Goal: Task Accomplishment & Management: Use online tool/utility

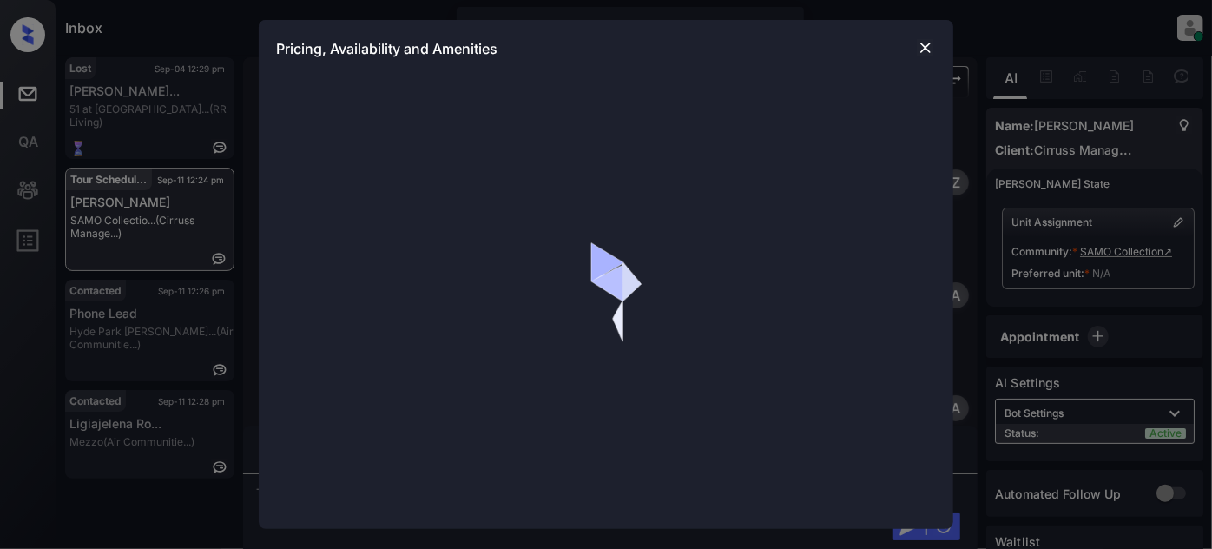
scroll to position [2553, 0]
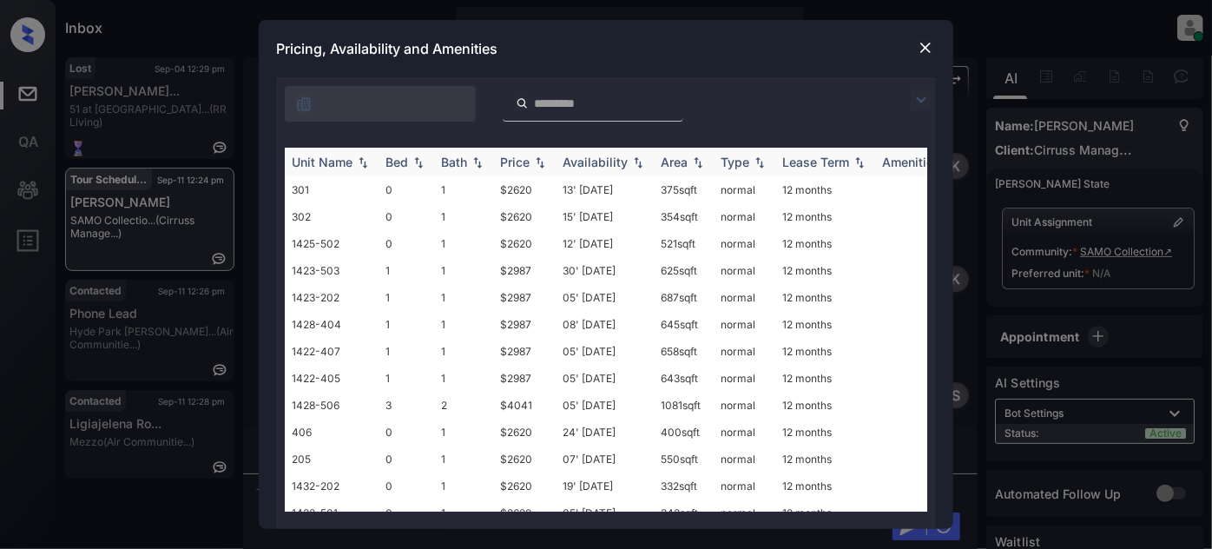
click at [516, 161] on div "Price" at bounding box center [515, 161] width 30 height 15
click at [603, 194] on td "15' [DATE]" at bounding box center [604, 189] width 98 height 27
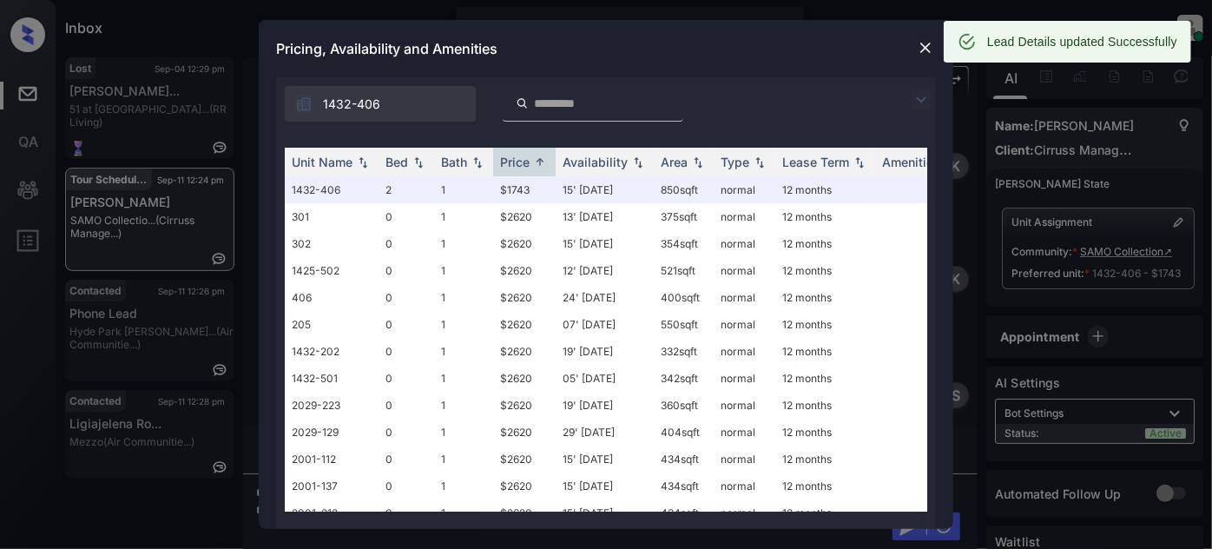
click at [919, 58] on div at bounding box center [925, 48] width 21 height 23
click at [921, 45] on img at bounding box center [925, 47] width 17 height 17
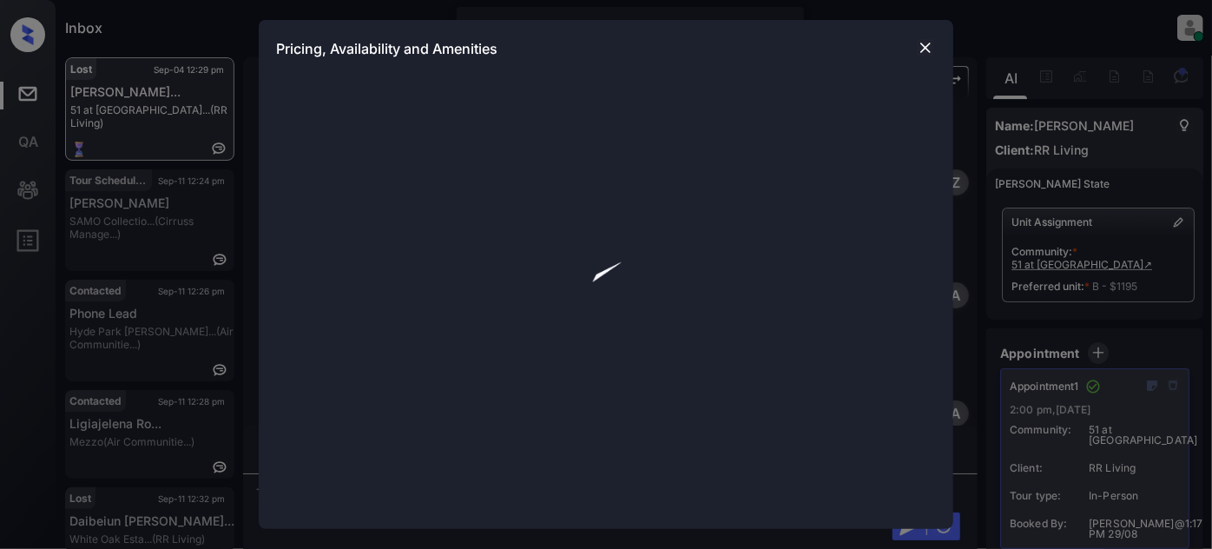
scroll to position [22364, 0]
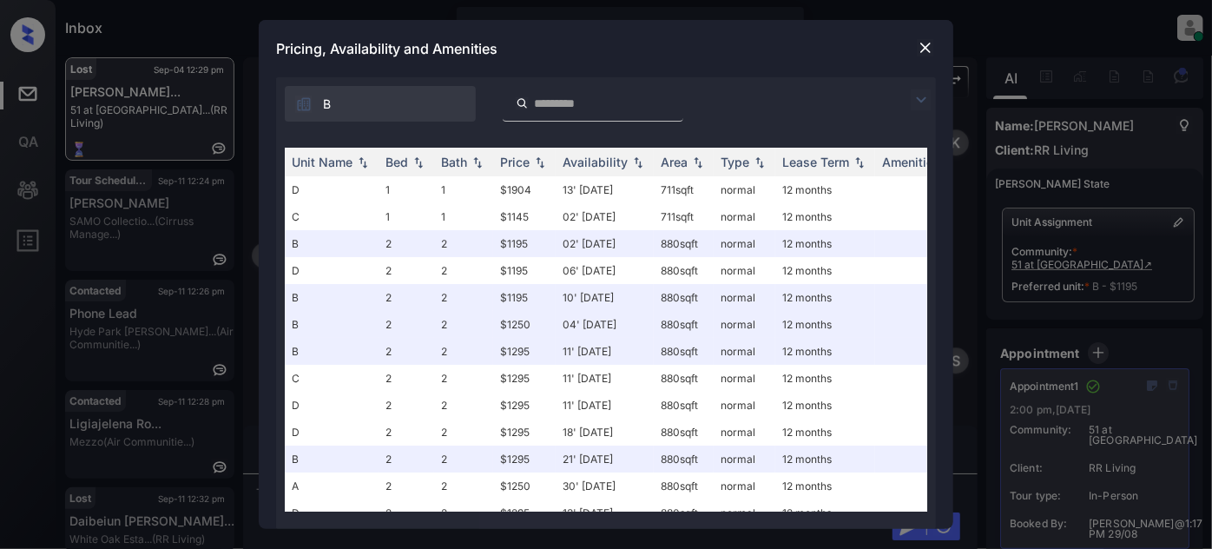
click at [919, 95] on img at bounding box center [920, 99] width 21 height 21
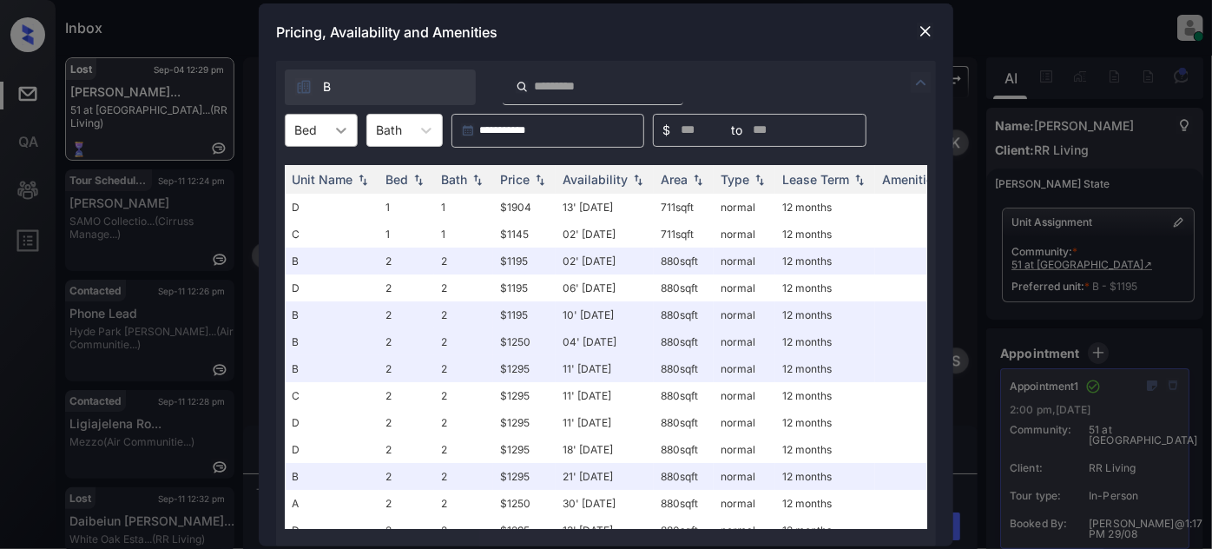
click at [325, 135] on div at bounding box center [340, 130] width 31 height 31
click at [915, 36] on div at bounding box center [925, 31] width 21 height 21
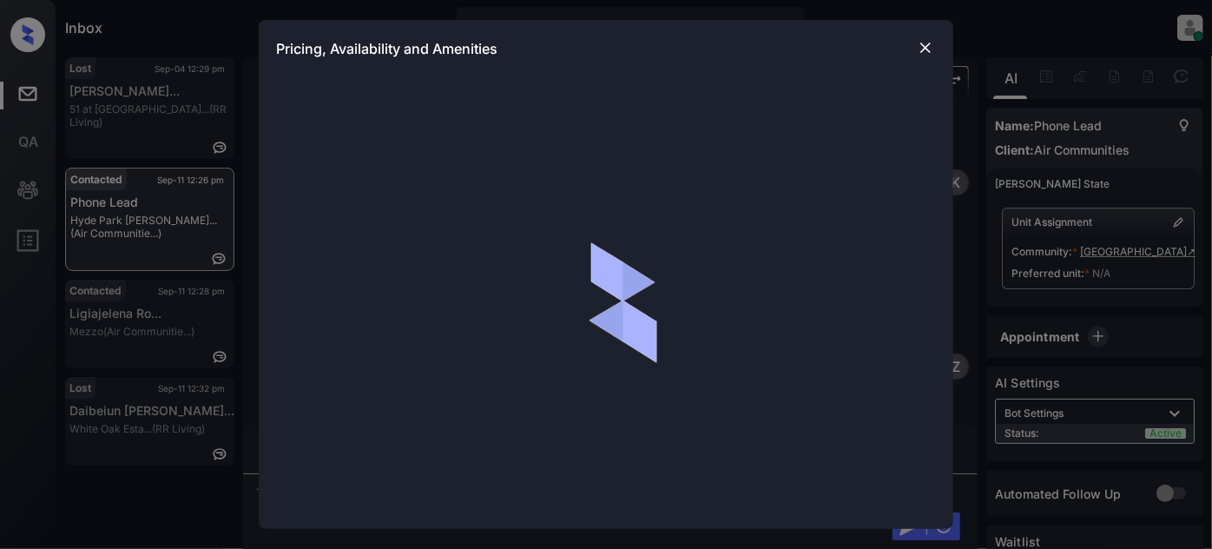
scroll to position [888, 0]
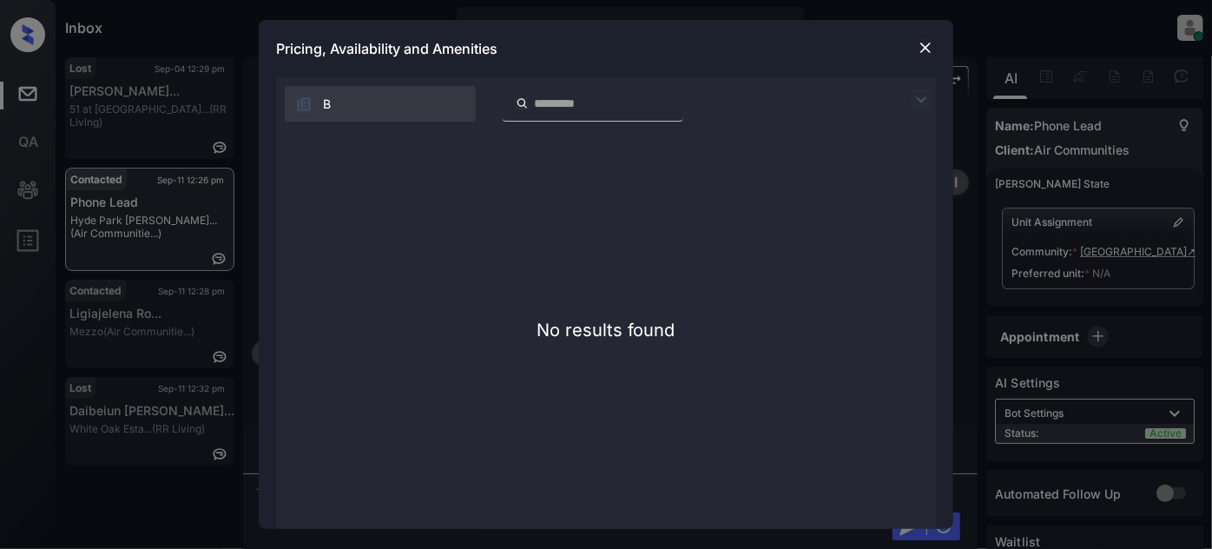
click at [918, 51] on img at bounding box center [925, 47] width 17 height 17
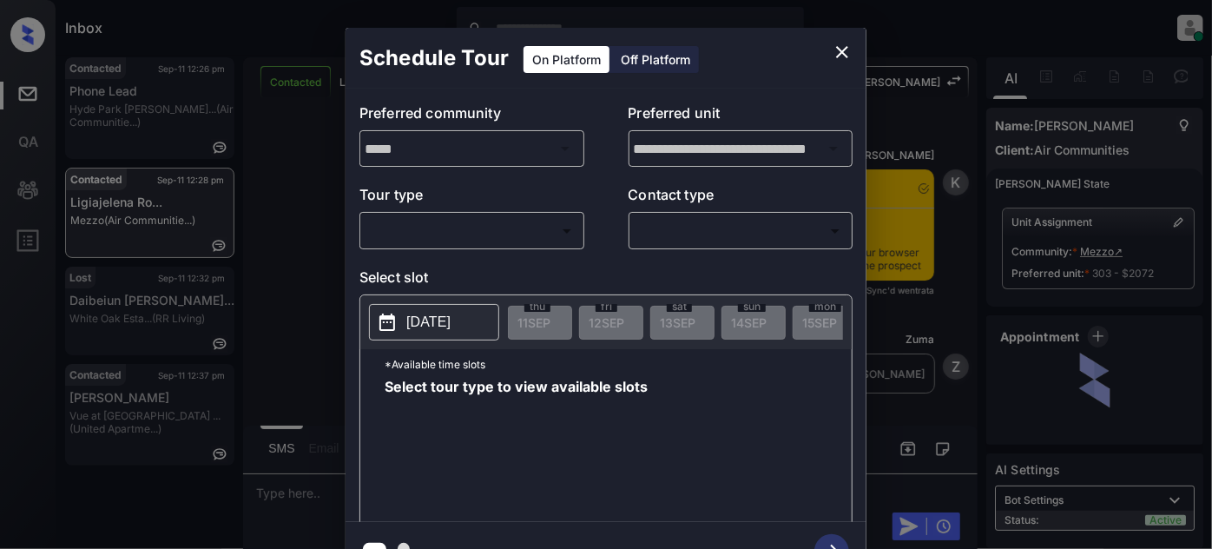
scroll to position [2779, 0]
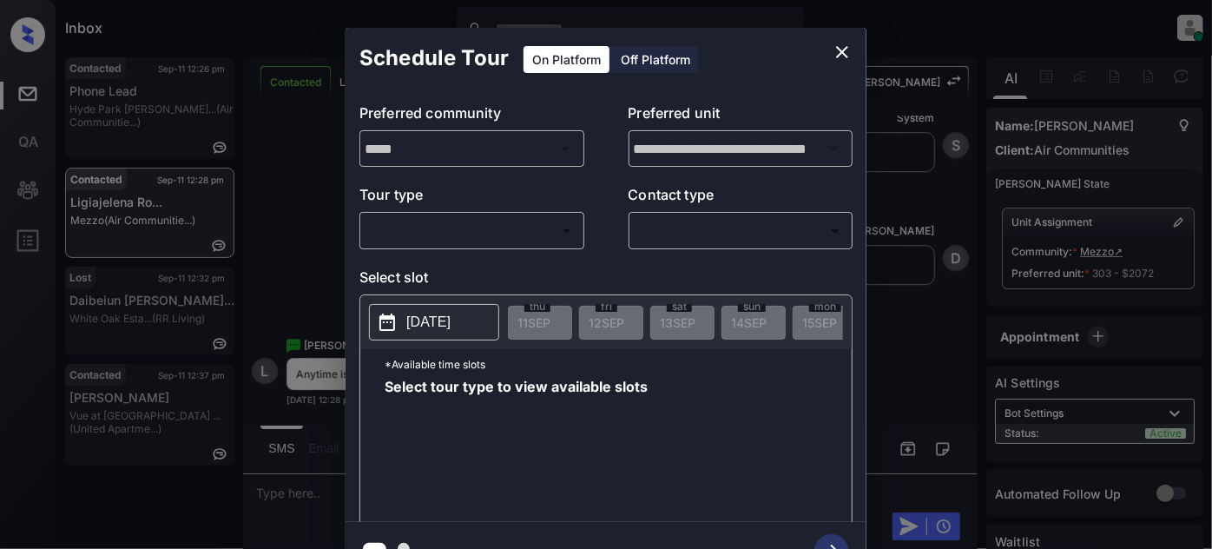
click at [478, 227] on body "Inbox [PERSON_NAME] Online Set yourself offline Set yourself on break Profile S…" at bounding box center [606, 274] width 1212 height 549
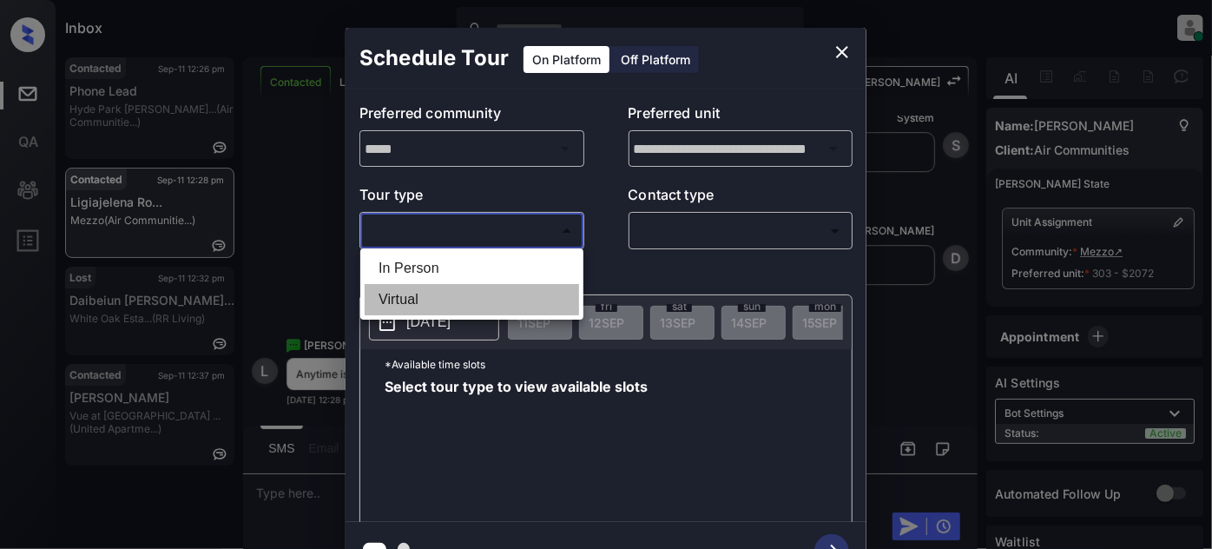
click at [457, 293] on li "Virtual" at bounding box center [472, 299] width 214 height 31
type input "*******"
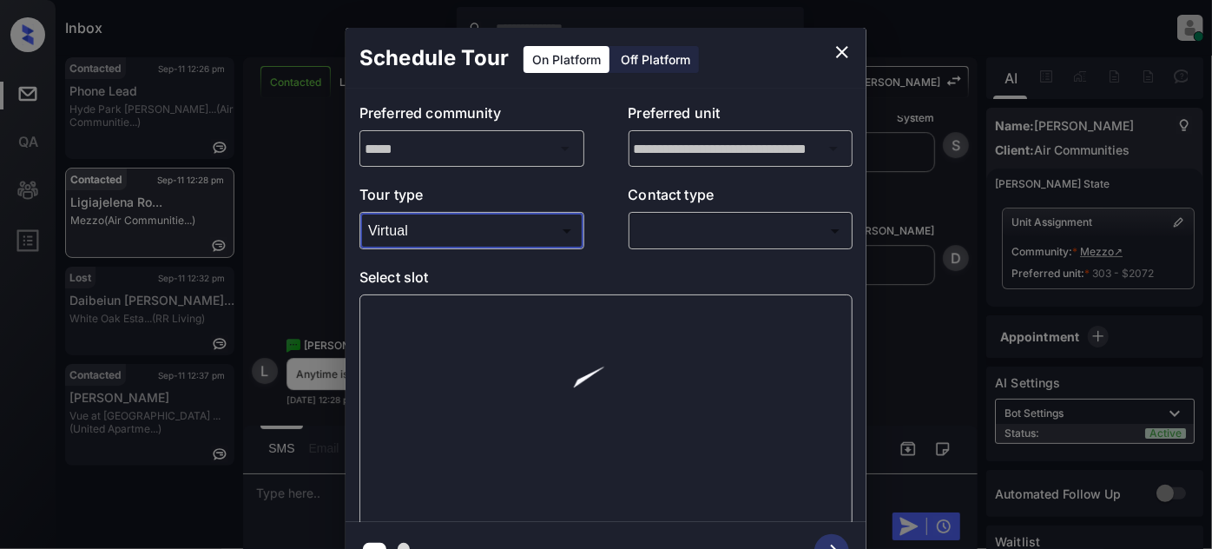
click at [714, 224] on body "Inbox Juan Carlos Manantan Online Set yourself offline Set yourself on break Pr…" at bounding box center [606, 274] width 1212 height 549
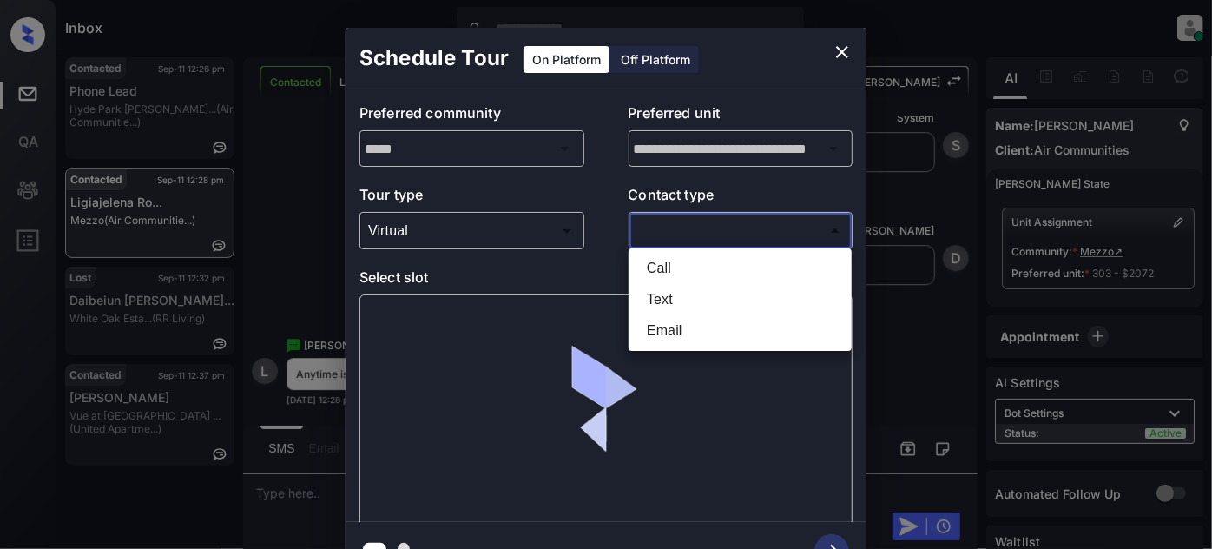
click at [689, 292] on li "Text" at bounding box center [740, 299] width 214 height 31
type input "****"
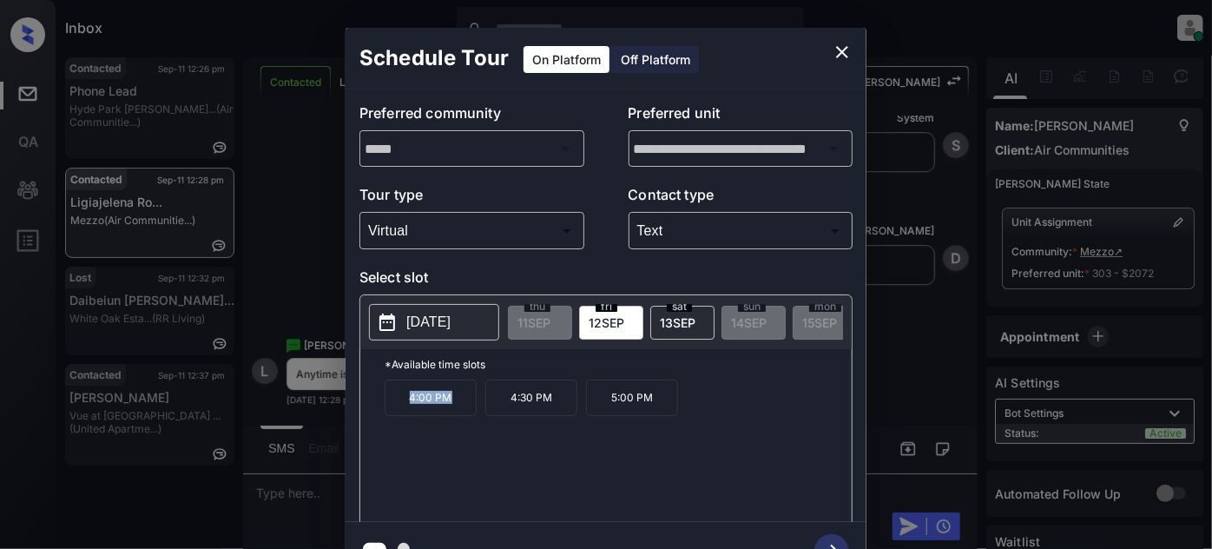
drag, startPoint x: 470, startPoint y: 413, endPoint x: 304, endPoint y: 390, distance: 167.4
click at [286, 405] on div "**********" at bounding box center [606, 304] width 1212 height 608
copy p "4:00 PM"
click at [840, 53] on icon "close" at bounding box center [842, 52] width 12 height 12
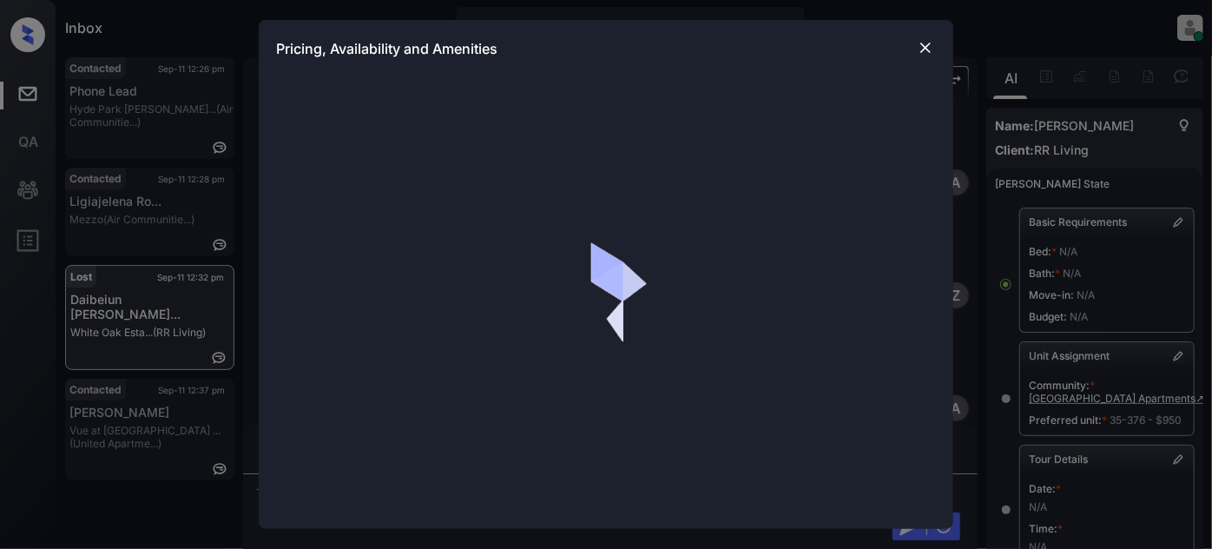
scroll to position [78, 0]
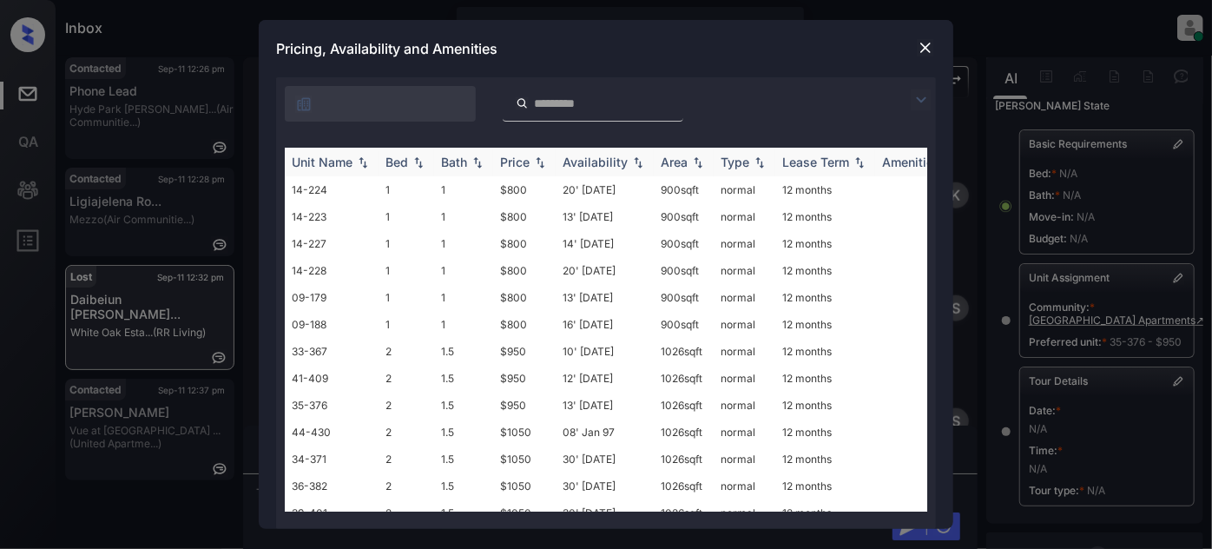
click at [536, 157] on img at bounding box center [539, 162] width 17 height 12
click at [928, 48] on img at bounding box center [925, 47] width 17 height 17
